Goal: Task Accomplishment & Management: Use online tool/utility

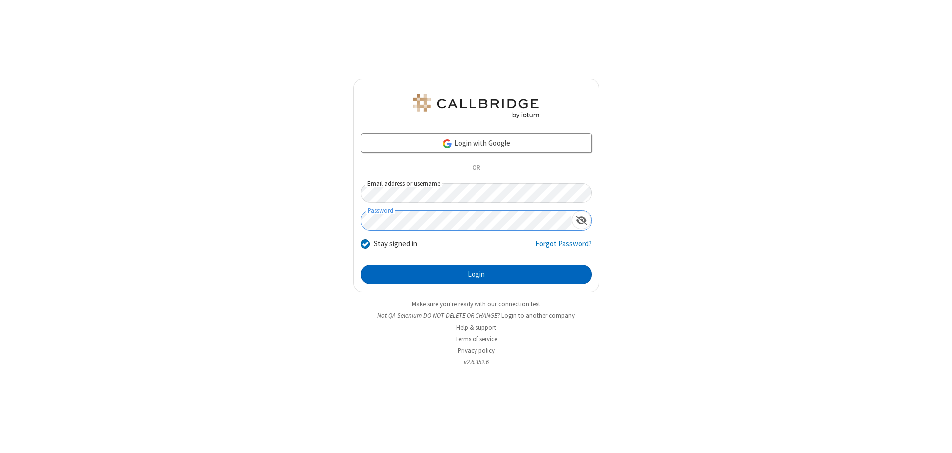
click at [476, 274] on button "Login" at bounding box center [476, 274] width 231 height 20
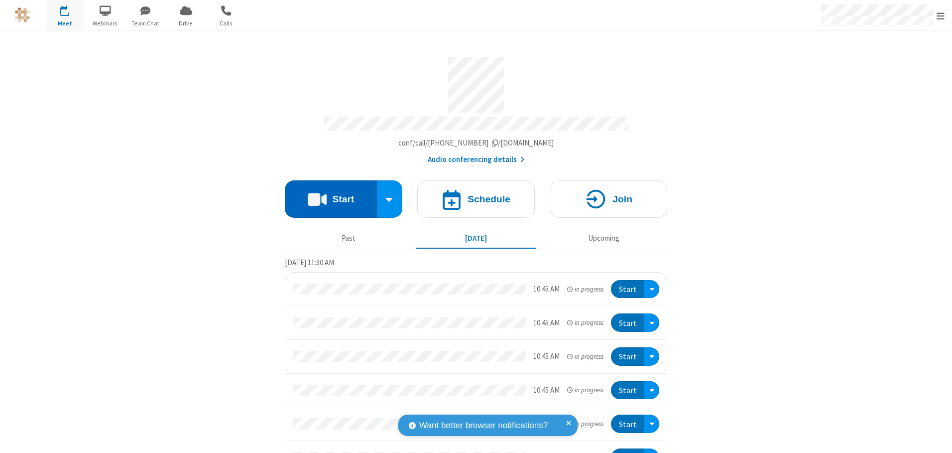
click at [327, 195] on button "Start" at bounding box center [331, 198] width 92 height 37
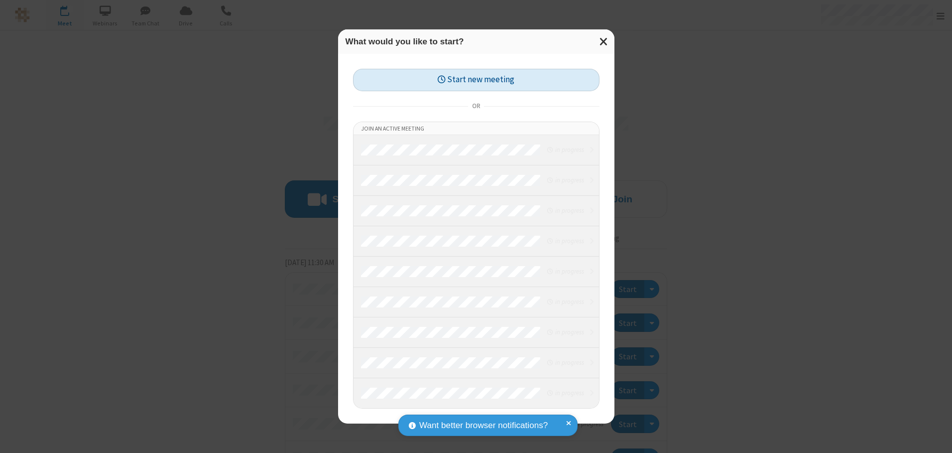
click at [476, 80] on button "Start new meeting" at bounding box center [476, 80] width 247 height 22
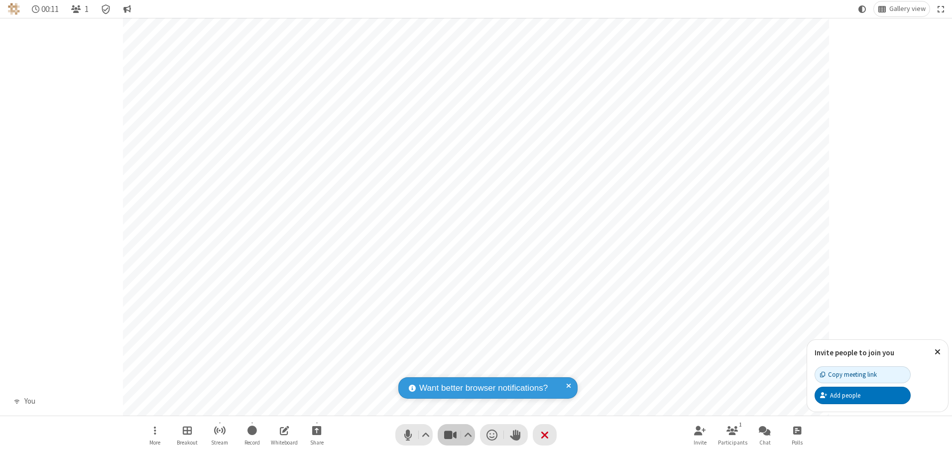
click at [450, 434] on span "Stop video (Alt+V)" at bounding box center [450, 434] width 15 height 14
click at [450, 434] on span "Start video (Alt+V)" at bounding box center [450, 434] width 15 height 14
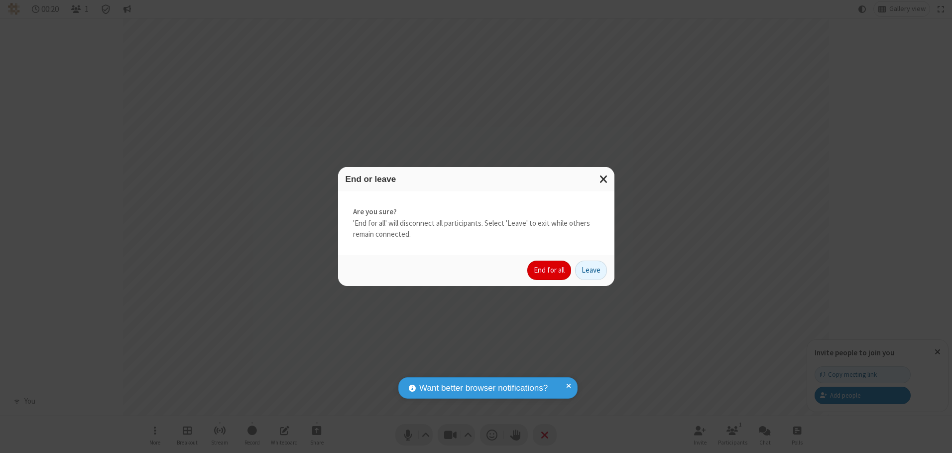
click at [550, 270] on button "End for all" at bounding box center [550, 271] width 44 height 20
